Goal: Information Seeking & Learning: Learn about a topic

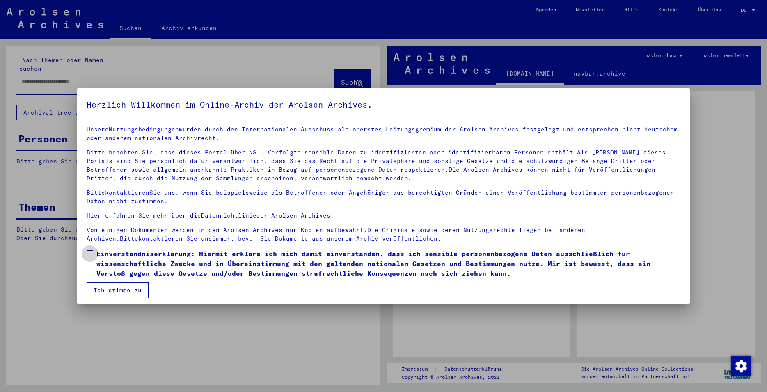
drag, startPoint x: 88, startPoint y: 253, endPoint x: 91, endPoint y: 277, distance: 24.0
click at [88, 254] on span at bounding box center [90, 253] width 7 height 7
click at [106, 290] on button "Ich stimme zu" at bounding box center [118, 290] width 62 height 16
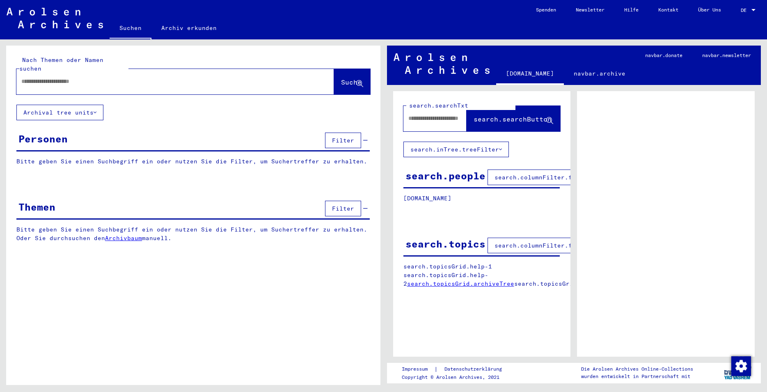
click at [42, 77] on input "text" at bounding box center [167, 81] width 293 height 9
type input "**********"
click at [341, 78] on span "Suche" at bounding box center [351, 82] width 21 height 8
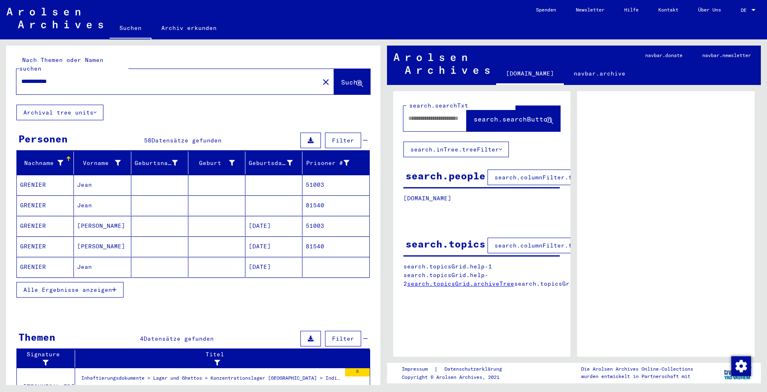
click at [38, 237] on mat-cell "GRENIER" at bounding box center [45, 246] width 57 height 20
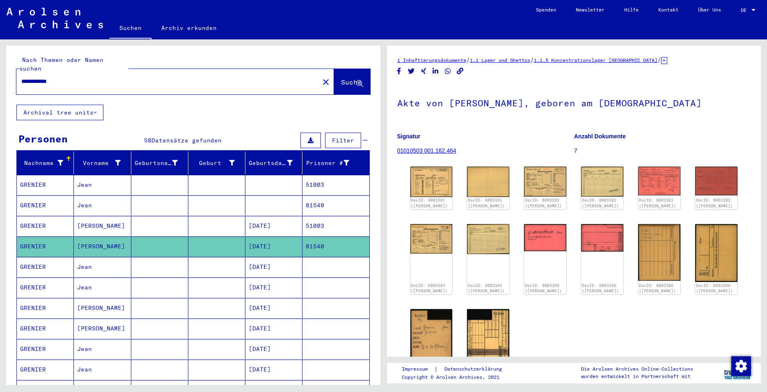
click at [736, 94] on h1 "Akte von [PERSON_NAME], geboren am [DEMOGRAPHIC_DATA]" at bounding box center [574, 102] width 354 height 36
click at [432, 189] on img at bounding box center [431, 182] width 44 height 32
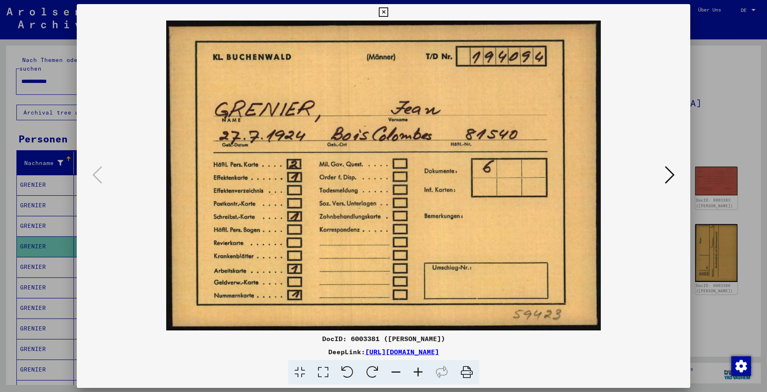
click at [388, 13] on icon at bounding box center [383, 12] width 9 height 10
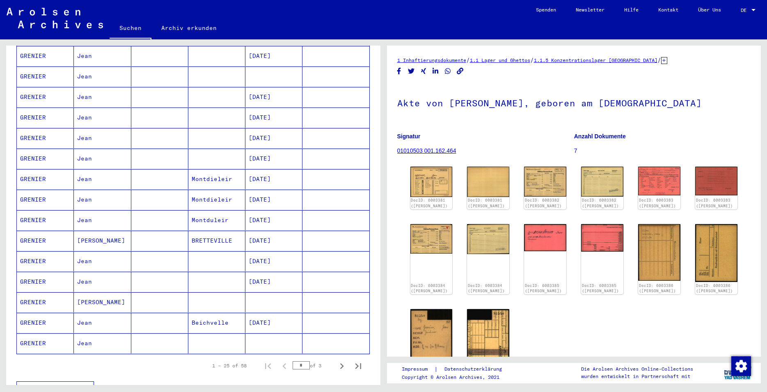
scroll to position [355, 0]
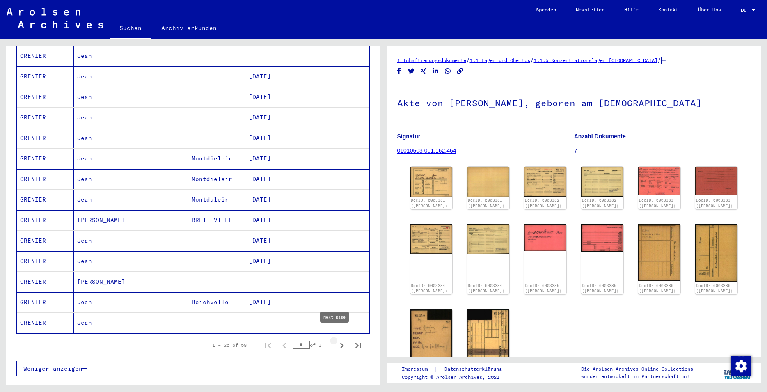
click at [340, 343] on icon "Next page" at bounding box center [342, 346] width 4 height 6
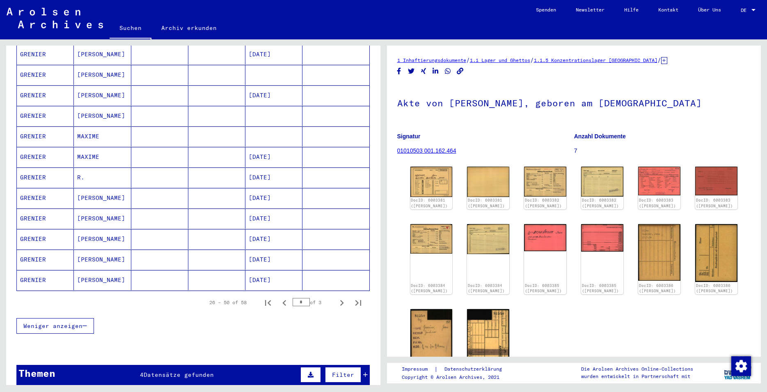
scroll to position [443, 0]
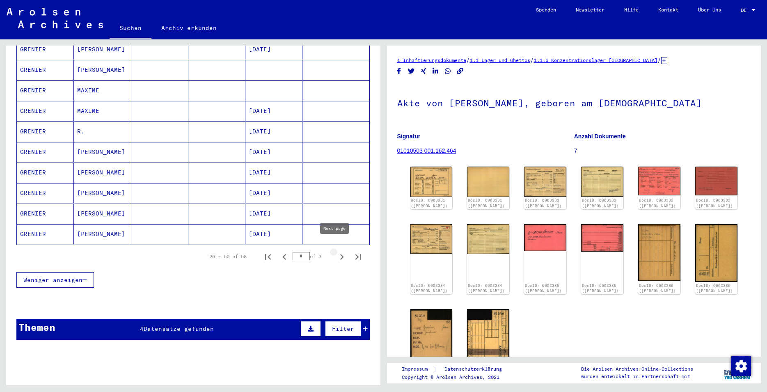
click at [340, 254] on icon "Next page" at bounding box center [342, 257] width 4 height 6
type input "*"
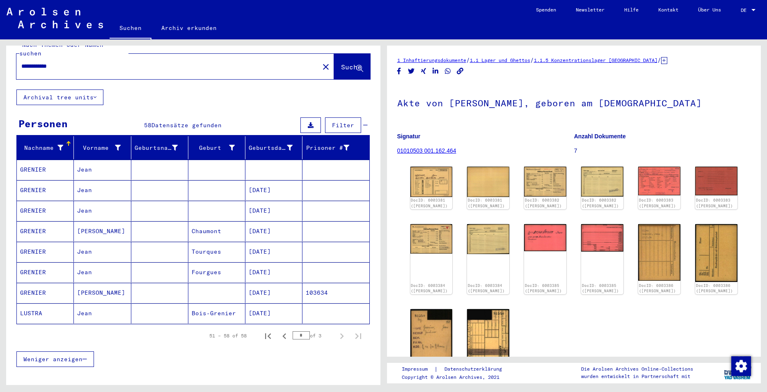
scroll to position [3, 0]
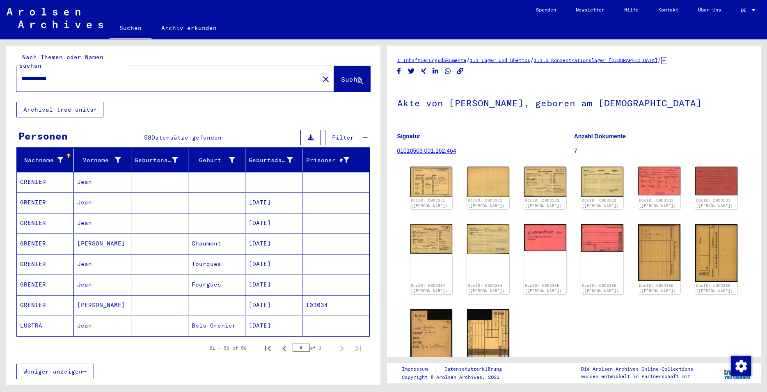
click at [18, 339] on div "51 – 58 of 58 * of 3" at bounding box center [192, 347] width 353 height 23
drag, startPoint x: 67, startPoint y: 70, endPoint x: -13, endPoint y: 69, distance: 79.6
click at [21, 74] on input "**********" at bounding box center [167, 78] width 293 height 9
type input "*****"
click at [341, 75] on span "Suche" at bounding box center [351, 79] width 21 height 8
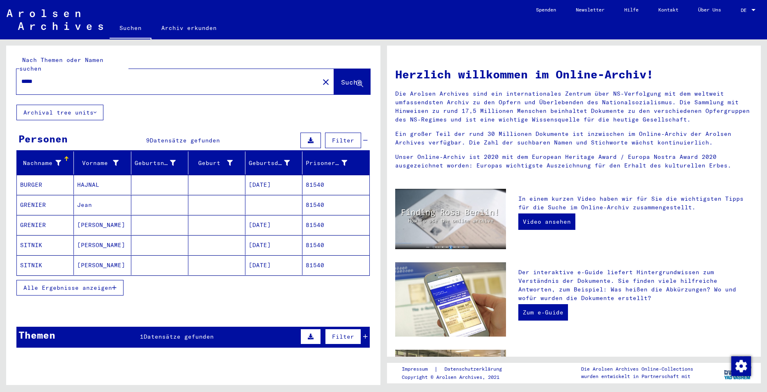
click at [279, 215] on mat-cell "[DATE]" at bounding box center [273, 225] width 57 height 20
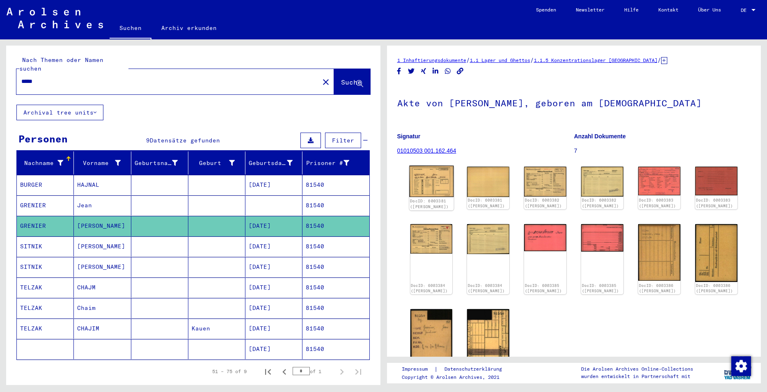
click at [429, 187] on img at bounding box center [431, 182] width 44 height 32
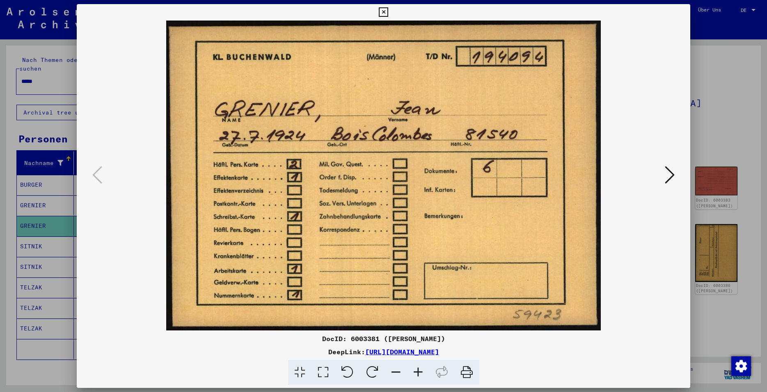
click at [673, 174] on icon at bounding box center [670, 175] width 10 height 20
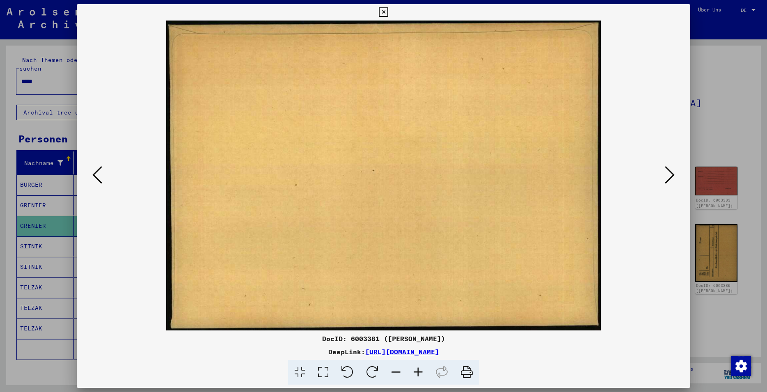
click at [673, 174] on icon at bounding box center [670, 175] width 10 height 20
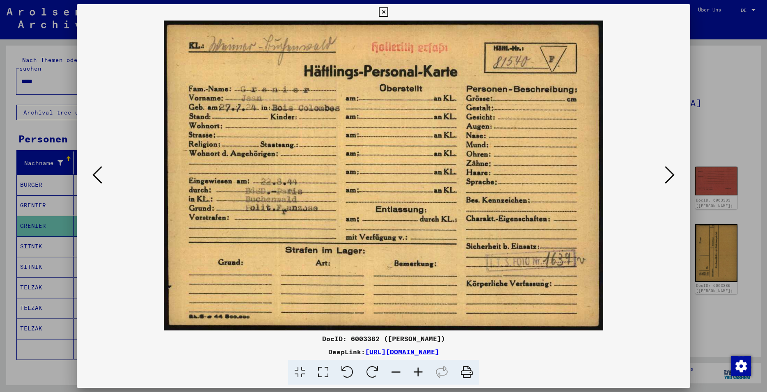
click at [673, 174] on icon at bounding box center [670, 175] width 10 height 20
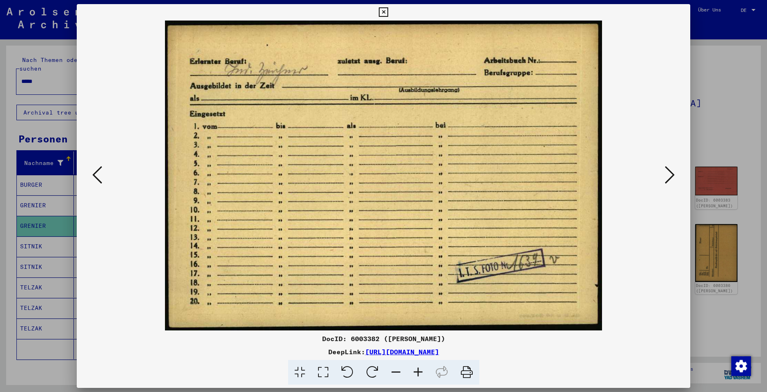
click at [673, 174] on icon at bounding box center [670, 175] width 10 height 20
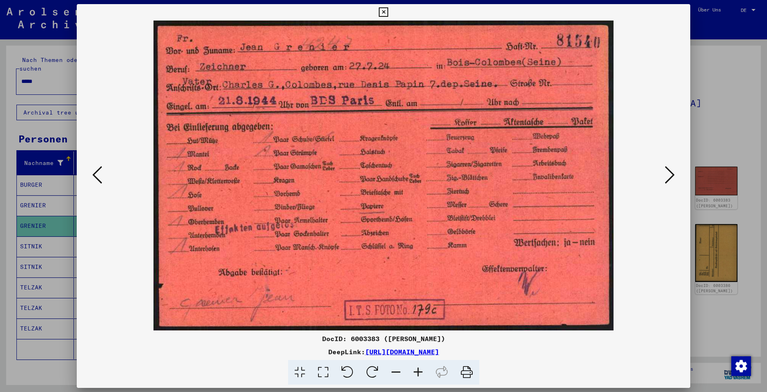
click at [673, 174] on icon at bounding box center [670, 175] width 10 height 20
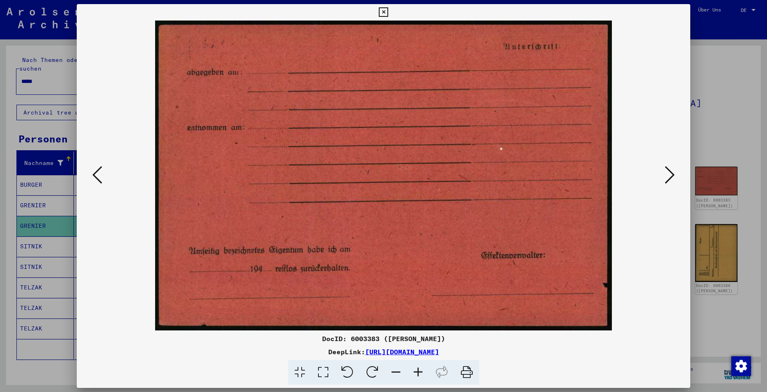
click at [673, 174] on icon at bounding box center [670, 175] width 10 height 20
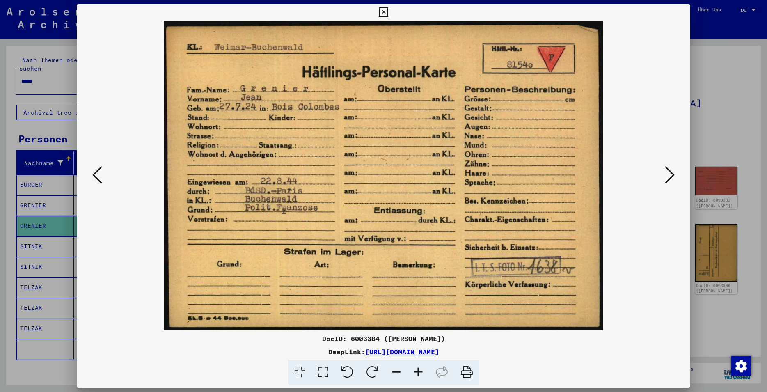
click at [673, 174] on icon at bounding box center [670, 175] width 10 height 20
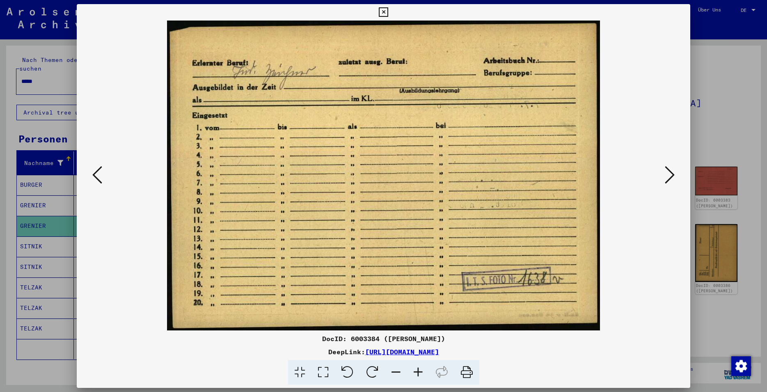
click at [673, 174] on icon at bounding box center [670, 175] width 10 height 20
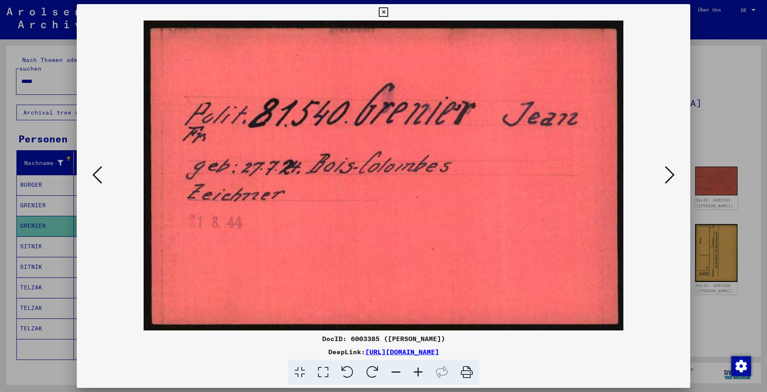
click at [673, 174] on icon at bounding box center [670, 175] width 10 height 20
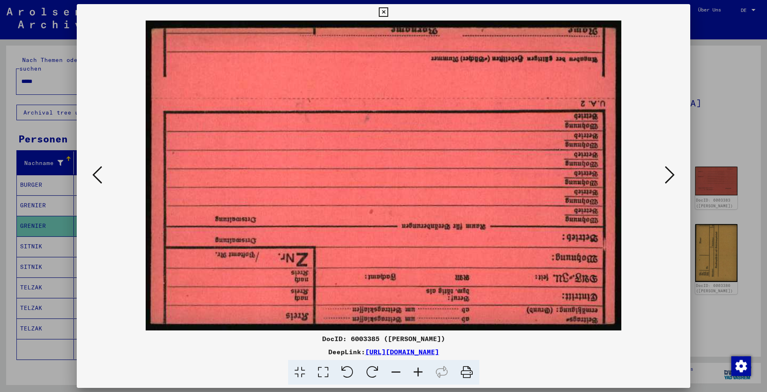
click at [673, 174] on icon at bounding box center [670, 175] width 10 height 20
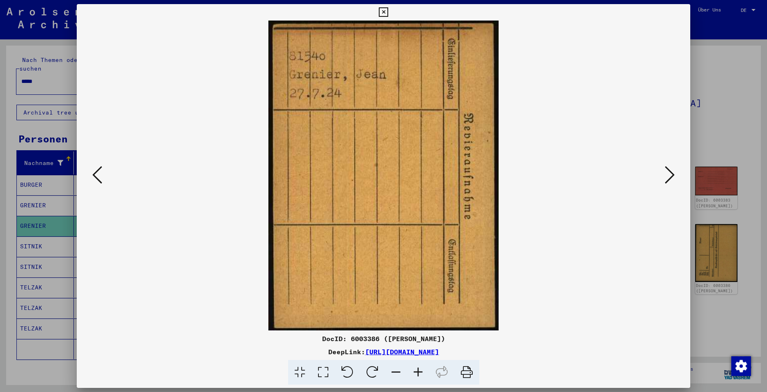
click at [673, 174] on icon at bounding box center [670, 175] width 10 height 20
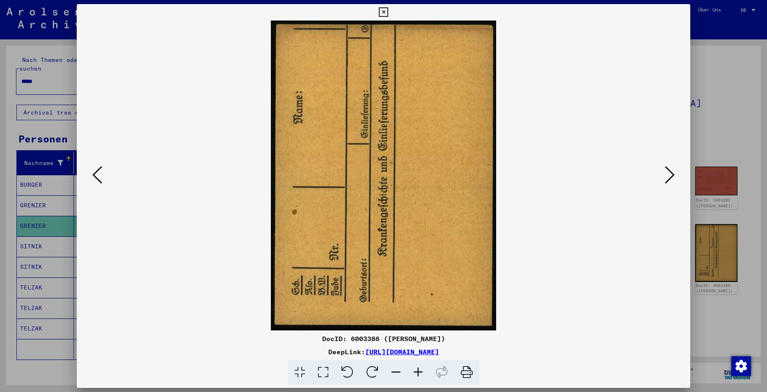
click at [673, 174] on icon at bounding box center [670, 175] width 10 height 20
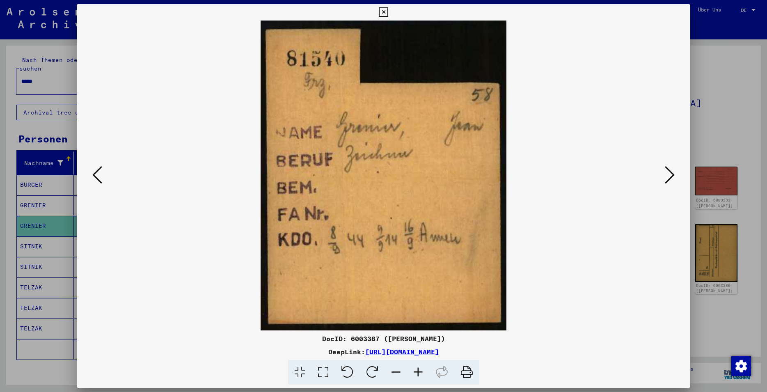
click at [673, 174] on icon at bounding box center [670, 175] width 10 height 20
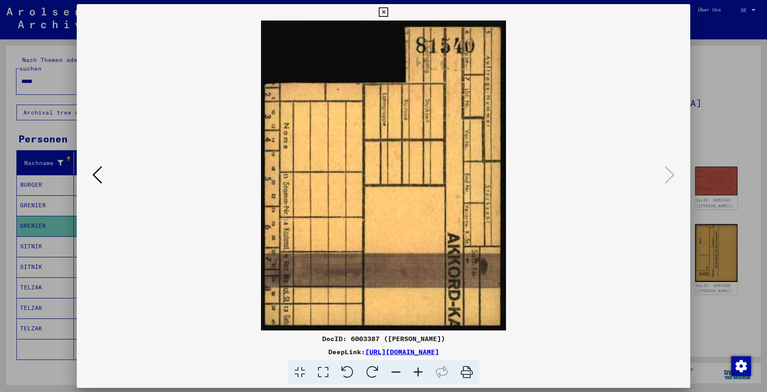
click at [388, 10] on icon at bounding box center [383, 12] width 9 height 10
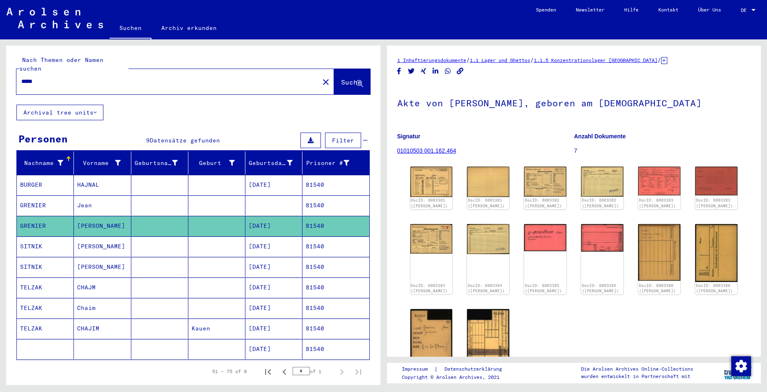
click at [309, 196] on mat-cell "81540" at bounding box center [335, 205] width 66 height 20
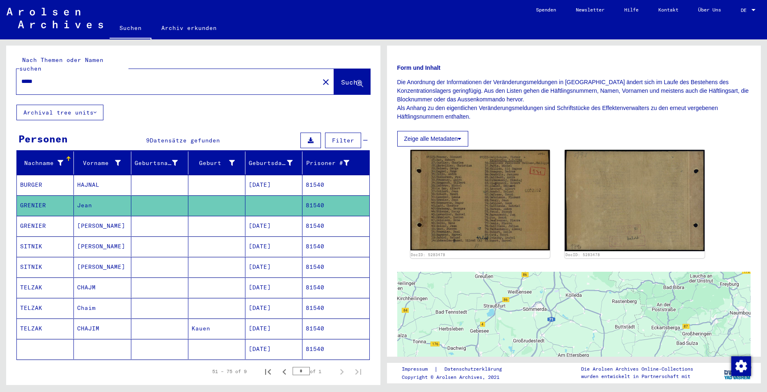
scroll to position [120, 0]
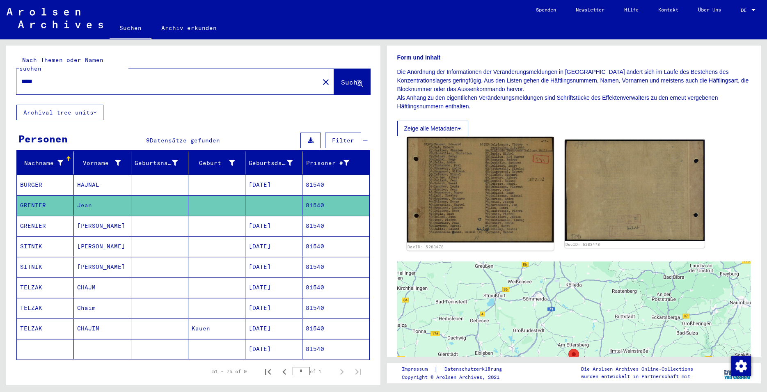
click at [481, 187] on img at bounding box center [480, 189] width 147 height 105
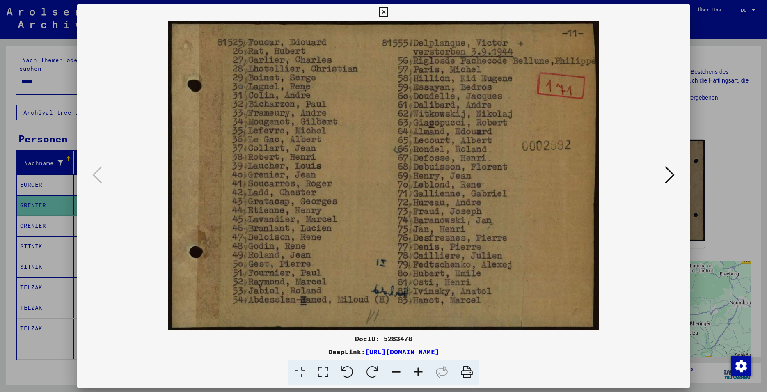
drag, startPoint x: 416, startPoint y: 11, endPoint x: 466, endPoint y: 11, distance: 49.7
click at [391, 11] on div at bounding box center [383, 12] width 14 height 16
click at [388, 13] on icon at bounding box center [383, 12] width 9 height 10
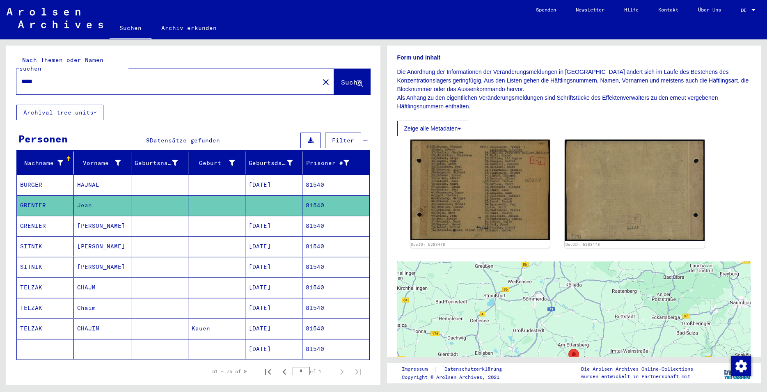
click at [457, 27] on div "Suchen Archiv erkunden" at bounding box center [318, 28] width 416 height 21
